Goal: Task Accomplishment & Management: Manage account settings

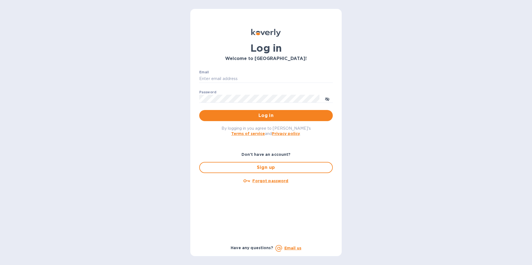
type input "[EMAIL_ADDRESS][DOMAIN_NAME]"
click at [255, 118] on span "Log in" at bounding box center [266, 115] width 125 height 7
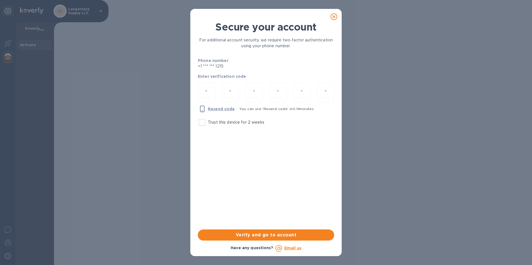
click at [199, 87] on div at bounding box center [206, 93] width 17 height 20
type input "2"
type input "6"
type input "8"
type input "6"
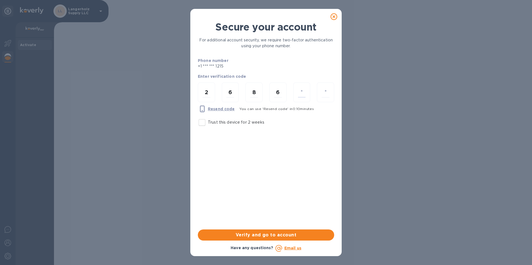
type input "1"
type input "0"
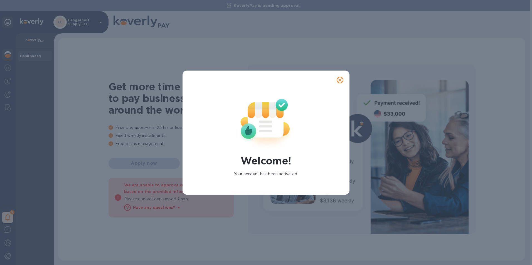
click at [341, 81] on icon "close" at bounding box center [340, 80] width 6 height 6
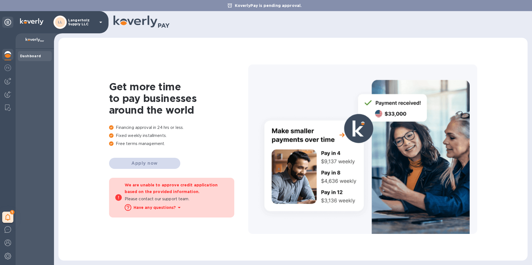
click at [9, 95] on img at bounding box center [7, 94] width 7 height 7
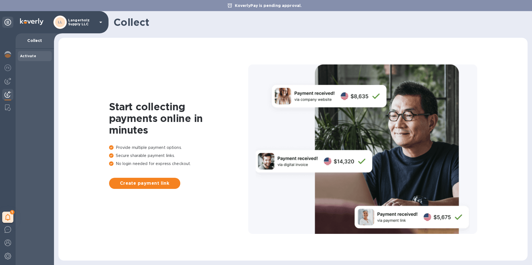
click at [9, 84] on img at bounding box center [7, 81] width 7 height 7
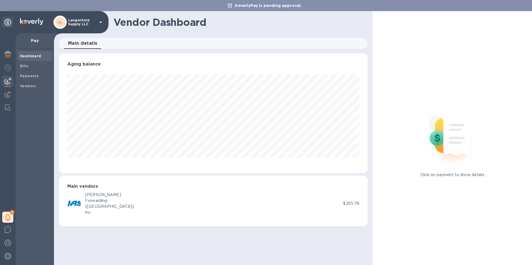
scroll to position [120, 309]
click at [23, 66] on b "Bills" at bounding box center [24, 66] width 8 height 4
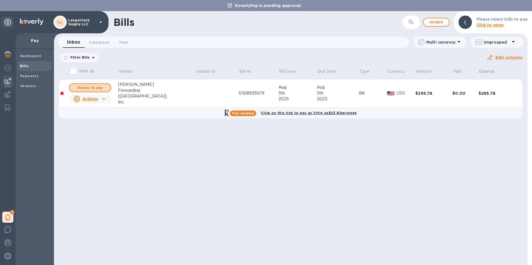
click at [98, 88] on span "Ready to pay" at bounding box center [90, 88] width 32 height 7
checkbox input "true"
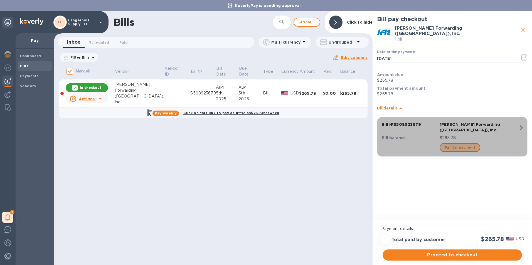
click at [460, 144] on span "Partial payment" at bounding box center [459, 147] width 31 height 7
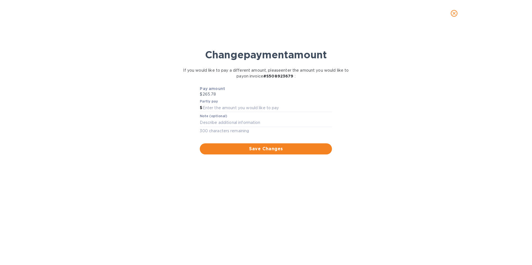
scroll to position [120, 309]
click at [451, 12] on icon "close" at bounding box center [454, 14] width 6 height 6
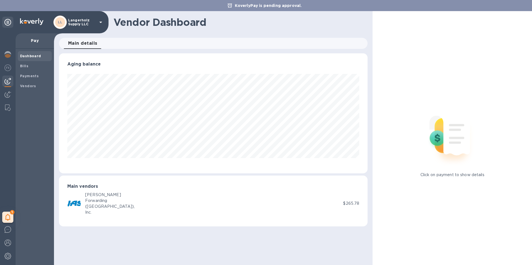
click at [32, 63] on span "Bills" at bounding box center [34, 66] width 29 height 6
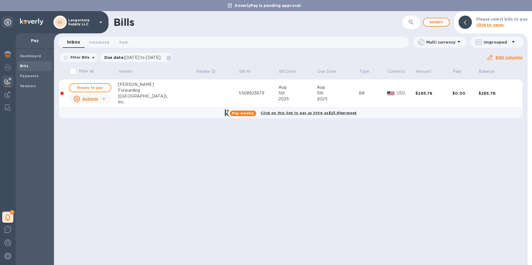
click at [481, 94] on div "$265.78" at bounding box center [496, 94] width 37 height 6
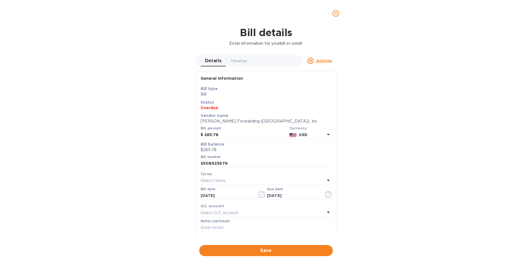
click at [335, 14] on icon "close" at bounding box center [336, 14] width 6 height 6
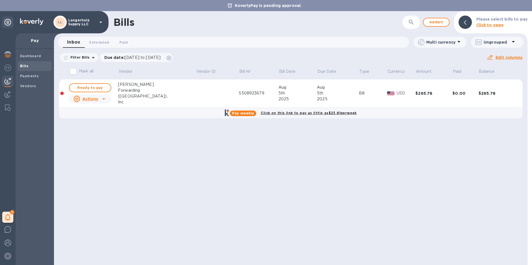
click at [97, 87] on span "Ready to pay" at bounding box center [90, 88] width 32 height 7
checkbox input "true"
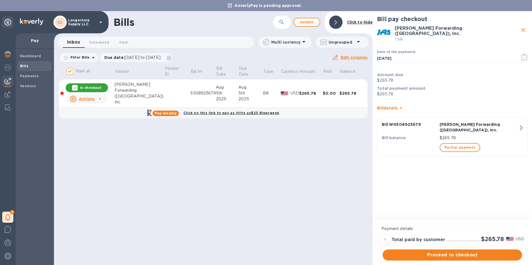
click at [443, 255] on span "Proceed to checkout" at bounding box center [452, 255] width 130 height 7
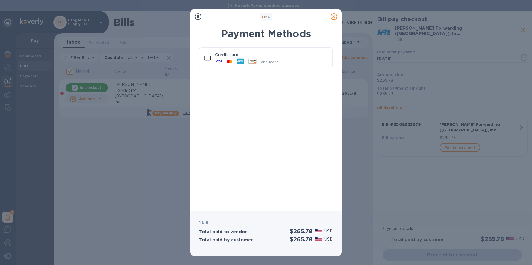
click at [219, 60] on icon at bounding box center [218, 61] width 7 height 7
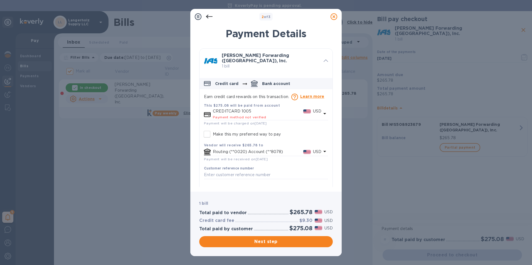
click at [241, 115] on span "Payment method not verified" at bounding box center [239, 117] width 53 height 4
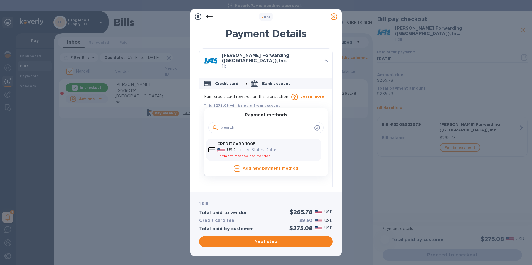
click at [316, 126] on icon "default-method" at bounding box center [317, 127] width 3 height 3
click at [234, 83] on p "Credit card" at bounding box center [227, 84] width 24 height 6
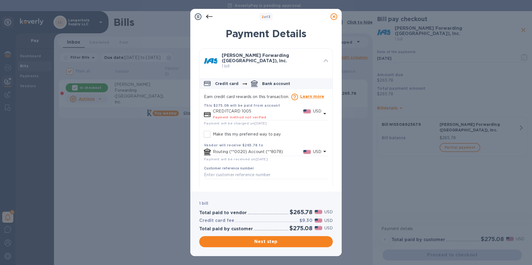
scroll to position [1, 0]
click at [250, 115] on span "Payment method not verified" at bounding box center [239, 116] width 53 height 4
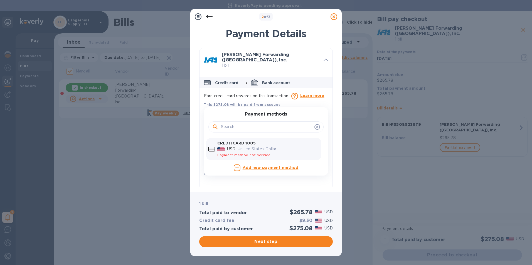
click at [246, 148] on p "United States Dollar" at bounding box center [277, 149] width 81 height 6
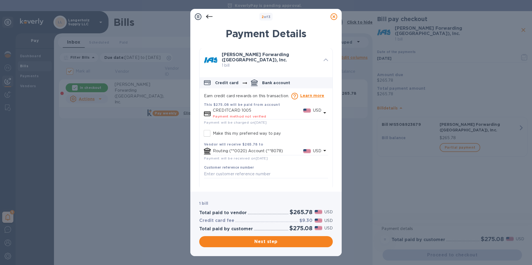
click at [278, 242] on span "Next step" at bounding box center [266, 242] width 125 height 7
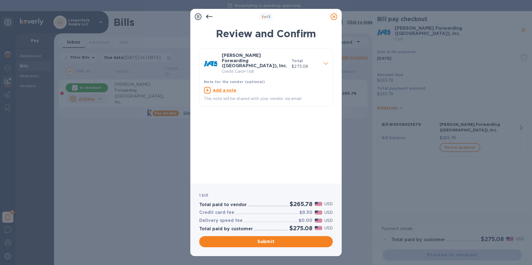
click at [284, 243] on span "Submit" at bounding box center [266, 242] width 125 height 7
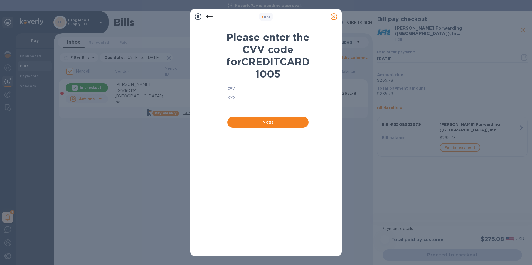
click at [247, 102] on input "text" at bounding box center [267, 98] width 81 height 8
type input "9617"
click at [261, 126] on span "Next" at bounding box center [268, 122] width 72 height 7
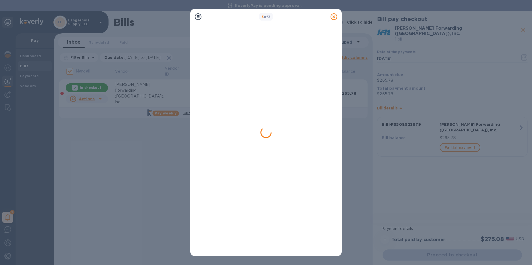
checkbox input "false"
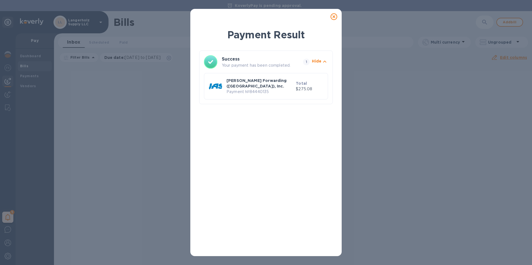
click at [335, 18] on icon at bounding box center [333, 16] width 7 height 7
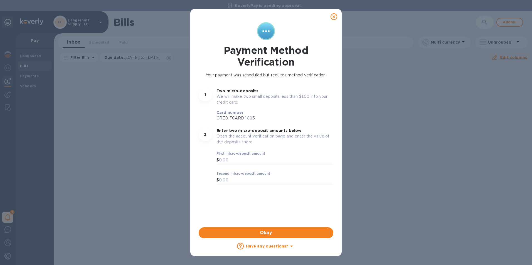
click at [332, 17] on icon at bounding box center [333, 16] width 7 height 7
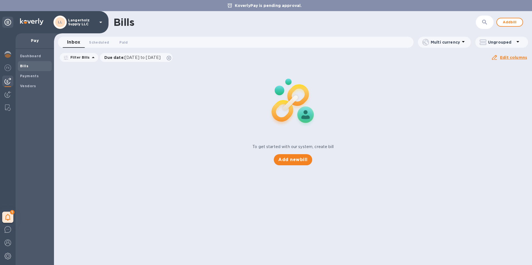
click at [30, 75] on b "Payments" at bounding box center [29, 76] width 19 height 4
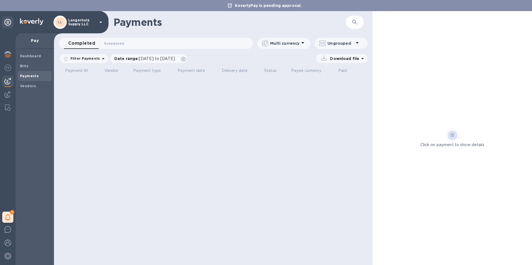
click at [29, 54] on b "Dashboard" at bounding box center [30, 56] width 21 height 4
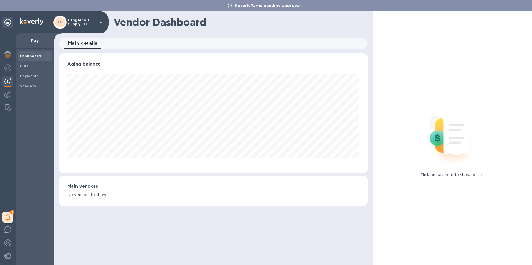
scroll to position [120, 309]
click at [10, 68] on img at bounding box center [7, 67] width 7 height 7
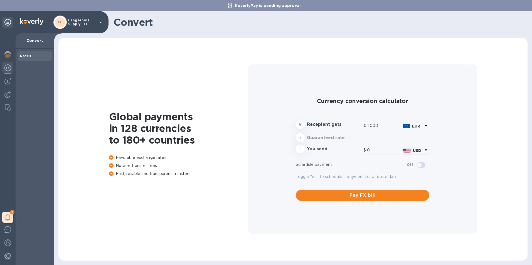
type input "1,175.06"
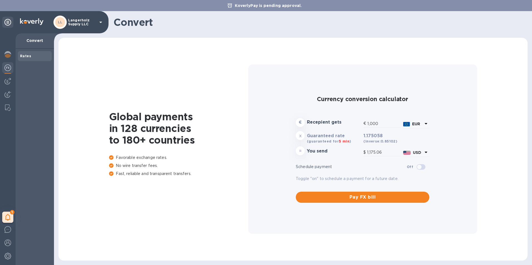
click at [6, 94] on img at bounding box center [7, 94] width 7 height 7
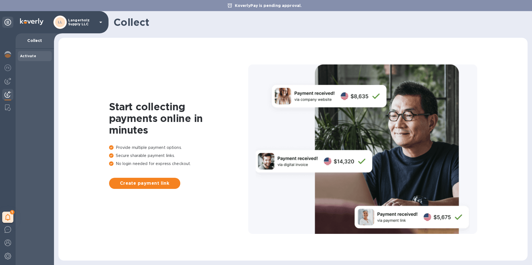
click at [8, 71] on div at bounding box center [7, 68] width 11 height 12
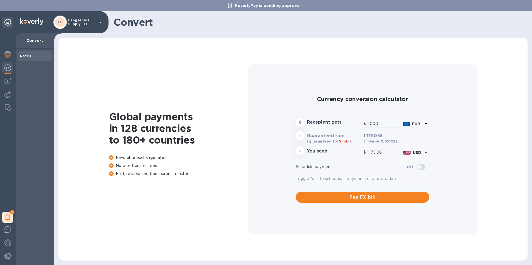
click at [9, 80] on img at bounding box center [7, 81] width 7 height 7
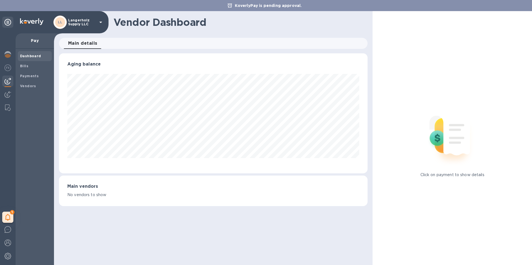
scroll to position [120, 309]
click at [30, 64] on span "Bills" at bounding box center [34, 66] width 29 height 6
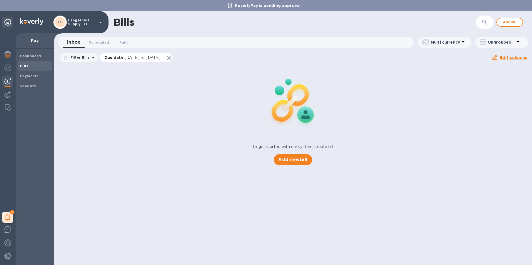
click at [130, 57] on span "[DATE] to [DATE]" at bounding box center [143, 57] width 36 height 4
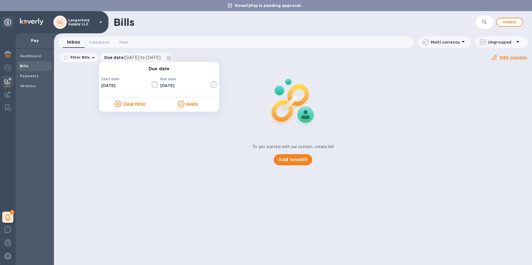
click at [112, 87] on input "[DATE]" at bounding box center [123, 86] width 45 height 8
click at [101, 86] on input "[DATE]" at bounding box center [123, 86] width 45 height 8
type input "[DATE]"
click at [190, 108] on div "Due date Start date [DATE] ​ End date [DATE] ​ Clear filter Apply" at bounding box center [159, 87] width 120 height 50
click at [190, 105] on u "Apply" at bounding box center [192, 104] width 12 height 4
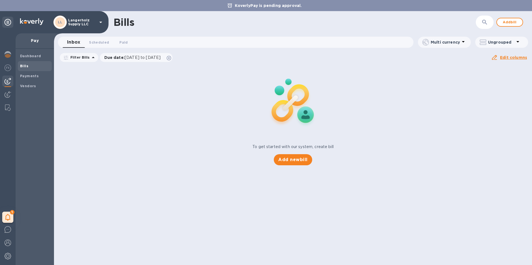
click at [96, 39] on button "Scheduled 0" at bounding box center [99, 42] width 29 height 11
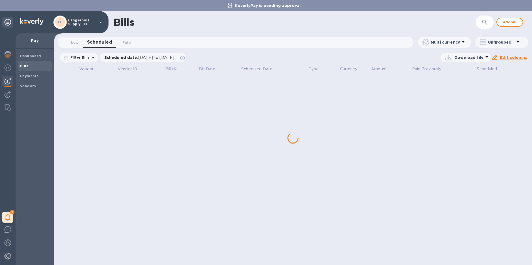
click at [131, 40] on span "Paid 0" at bounding box center [126, 42] width 11 height 6
click at [96, 44] on span "Scheduled 0" at bounding box center [97, 42] width 20 height 6
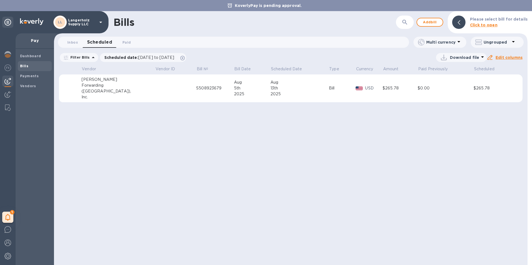
click at [105, 85] on div "Forwarding" at bounding box center [118, 86] width 74 height 6
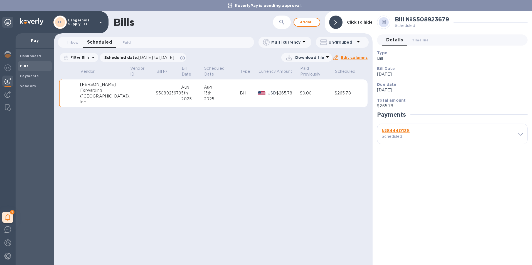
click at [395, 131] on b "№ 84440135" at bounding box center [395, 130] width 28 height 5
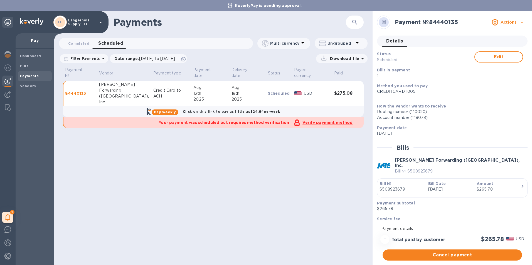
click at [503, 24] on u "Actions" at bounding box center [508, 22] width 16 height 4
click at [464, 101] on div at bounding box center [266, 132] width 532 height 265
